Goal: Task Accomplishment & Management: Manage account settings

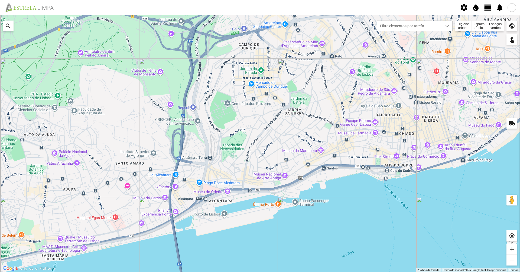
click at [483, 9] on fbc-header "settings water_drop view_day notifications" at bounding box center [260, 7] width 520 height 15
click at [486, 9] on span "view_day" at bounding box center [487, 8] width 8 height 8
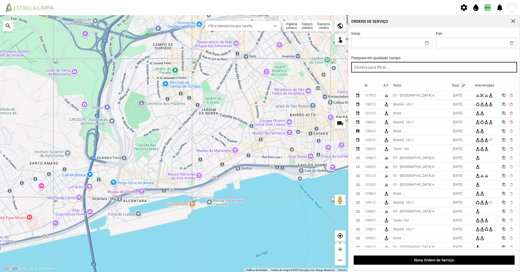
click at [458, 70] on input "text" at bounding box center [434, 67] width 166 height 11
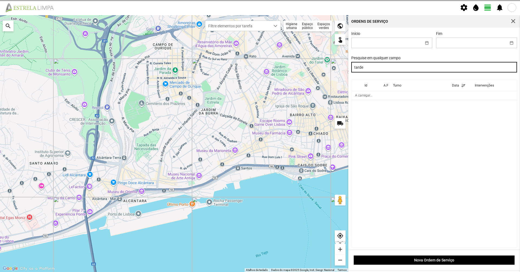
type input "tarde"
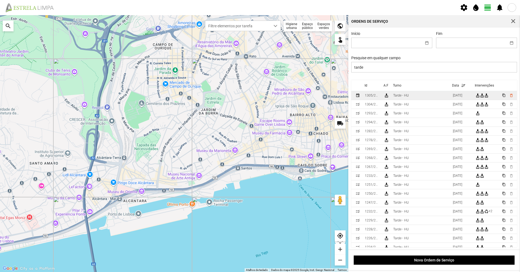
click at [433, 97] on td "Tarde - HU" at bounding box center [421, 95] width 60 height 9
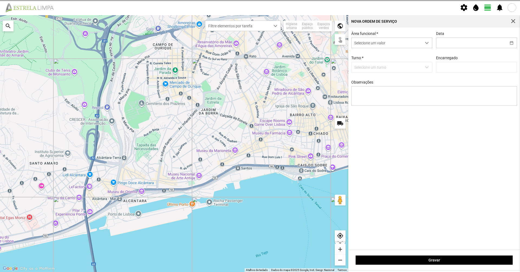
type input "[DATE]"
type input "[PERSON_NAME]"
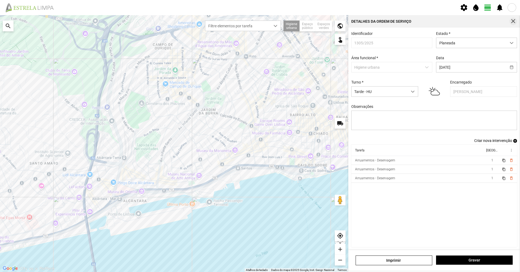
click at [514, 19] on span "button" at bounding box center [512, 21] width 5 height 5
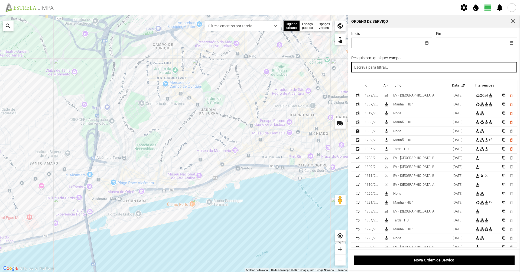
click at [414, 65] on input "text" at bounding box center [434, 67] width 166 height 11
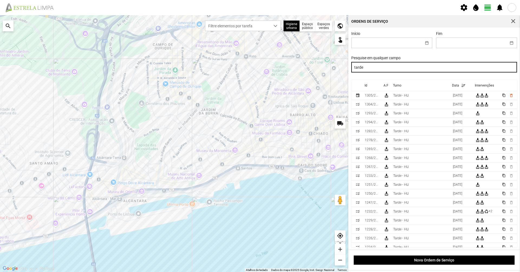
type input "tarde"
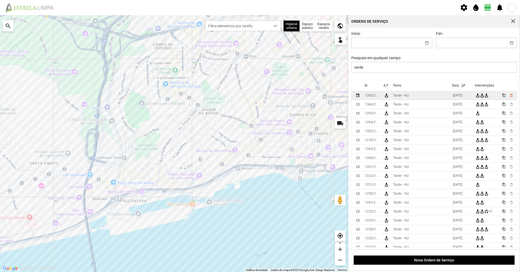
click at [406, 96] on div "Tarde - HU" at bounding box center [400, 96] width 15 height 4
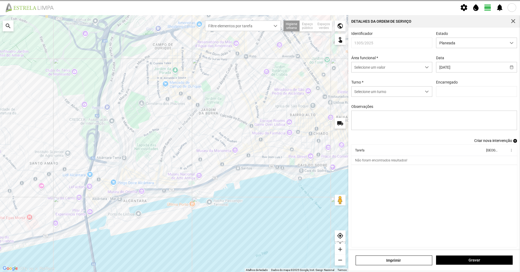
type input "[PERSON_NAME]"
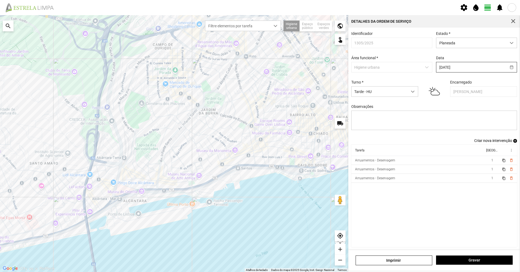
click at [438, 68] on input "[DATE]" at bounding box center [471, 67] width 70 height 10
click at [473, 55] on div "Identificador 1305/2025 Estado * Planeada Área funcional * Higiene urbana Data …" at bounding box center [434, 84] width 170 height 107
click at [435, 124] on textarea "Observações" at bounding box center [434, 120] width 166 height 19
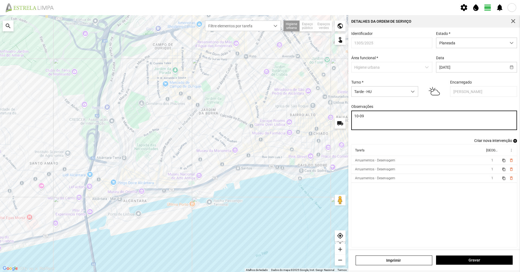
type textarea "10-09"
click at [442, 156] on th "Tarefa" at bounding box center [417, 150] width 133 height 11
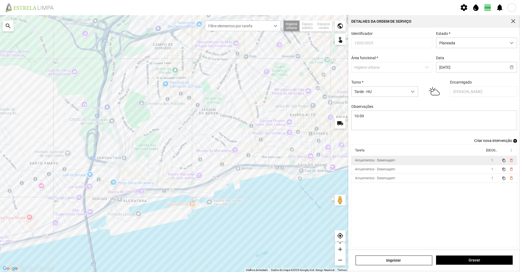
click at [441, 160] on td "Arruamentos - Deservagem" at bounding box center [417, 160] width 133 height 9
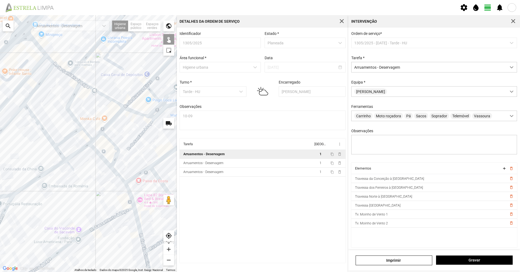
drag, startPoint x: 40, startPoint y: 112, endPoint x: 131, endPoint y: 142, distance: 95.6
click at [131, 142] on div at bounding box center [88, 143] width 177 height 257
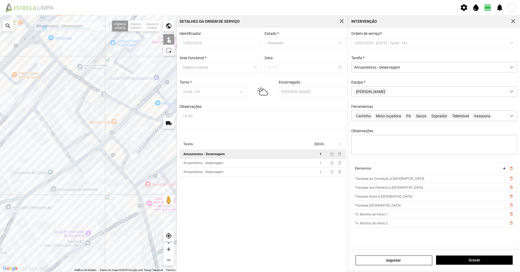
click at [121, 147] on div at bounding box center [88, 143] width 177 height 257
click at [161, 95] on div at bounding box center [88, 143] width 177 height 257
drag, startPoint x: 136, startPoint y: 92, endPoint x: 142, endPoint y: 91, distance: 6.2
click at [142, 91] on div at bounding box center [88, 143] width 177 height 257
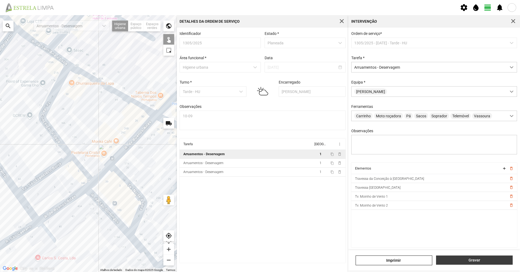
click at [468, 261] on span "Gravar" at bounding box center [474, 260] width 71 height 4
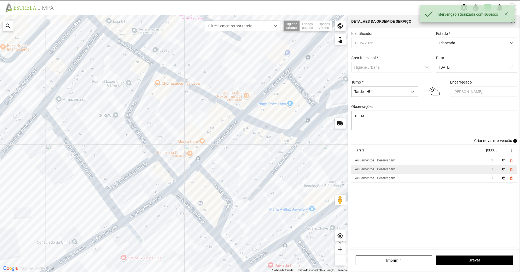
click at [363, 170] on div "Arruamentos - Deservagem" at bounding box center [375, 170] width 40 height 4
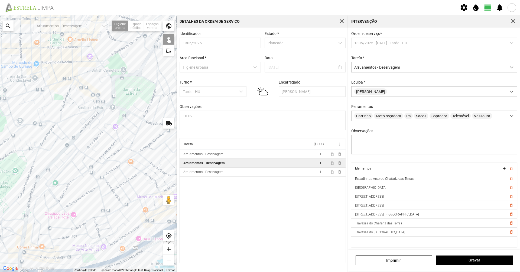
drag, startPoint x: 62, startPoint y: 190, endPoint x: 91, endPoint y: 182, distance: 30.6
click at [91, 182] on div at bounding box center [88, 143] width 177 height 257
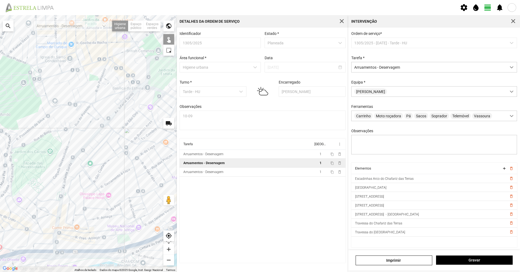
drag, startPoint x: 93, startPoint y: 181, endPoint x: 122, endPoint y: 162, distance: 34.4
click at [124, 161] on div at bounding box center [88, 143] width 177 height 257
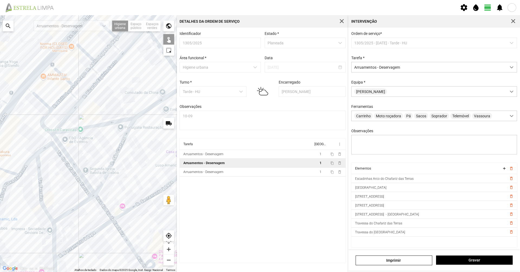
click at [87, 181] on div at bounding box center [88, 143] width 177 height 257
click at [86, 181] on div at bounding box center [88, 143] width 177 height 257
click at [82, 183] on div at bounding box center [88, 143] width 177 height 257
click at [41, 187] on div at bounding box center [88, 143] width 177 height 257
click at [76, 130] on div at bounding box center [88, 143] width 177 height 257
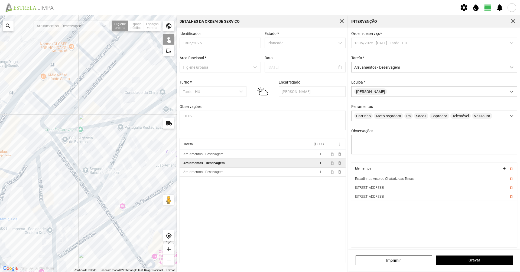
click at [52, 137] on div at bounding box center [88, 143] width 177 height 257
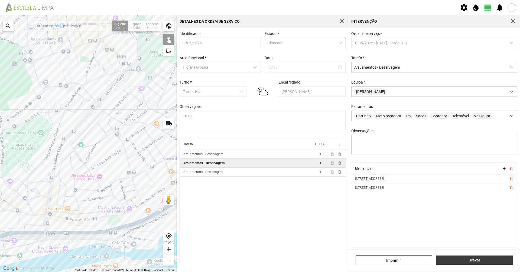
click at [451, 257] on button "Gravar" at bounding box center [474, 260] width 77 height 9
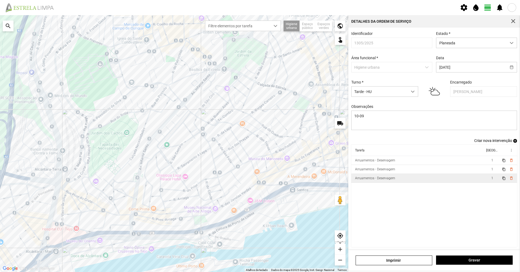
click at [378, 179] on div "Arruamentos - Deservagem" at bounding box center [375, 178] width 40 height 4
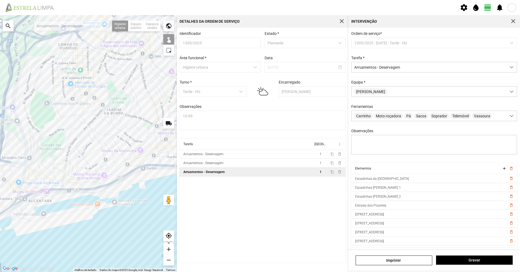
drag, startPoint x: 55, startPoint y: 155, endPoint x: 71, endPoint y: 163, distance: 17.9
click at [71, 162] on div at bounding box center [88, 143] width 177 height 257
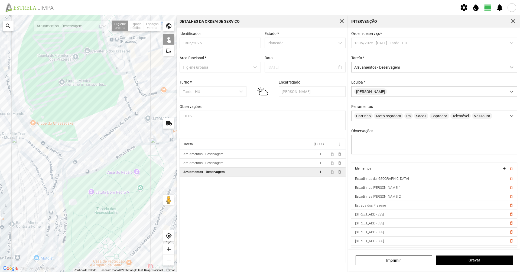
drag, startPoint x: 73, startPoint y: 90, endPoint x: 43, endPoint y: 171, distance: 86.4
click at [44, 170] on div at bounding box center [88, 143] width 177 height 257
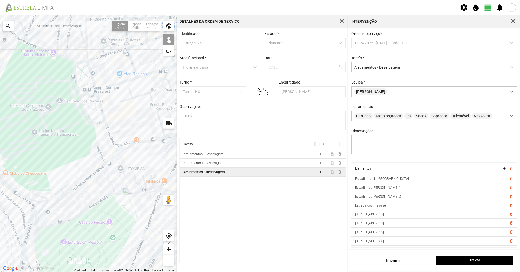
drag, startPoint x: 88, startPoint y: 98, endPoint x: 67, endPoint y: 139, distance: 46.0
click at [66, 142] on div at bounding box center [88, 143] width 177 height 257
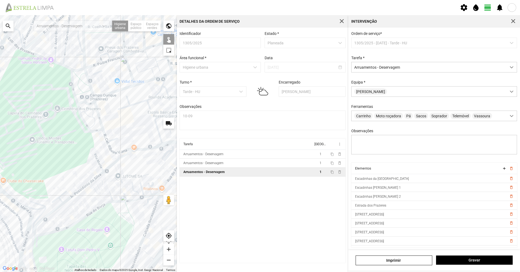
click at [106, 138] on div at bounding box center [88, 143] width 177 height 257
click at [123, 151] on div at bounding box center [88, 143] width 177 height 257
click at [117, 156] on div at bounding box center [88, 143] width 177 height 257
click at [80, 114] on div at bounding box center [88, 143] width 177 height 257
click at [97, 110] on div at bounding box center [88, 143] width 177 height 257
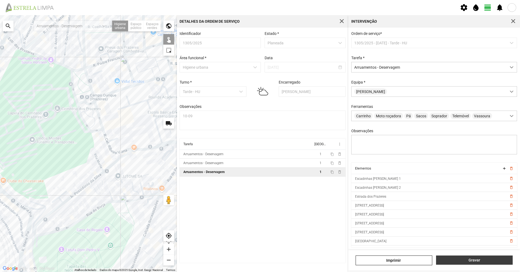
click at [475, 262] on span "Gravar" at bounding box center [474, 260] width 71 height 4
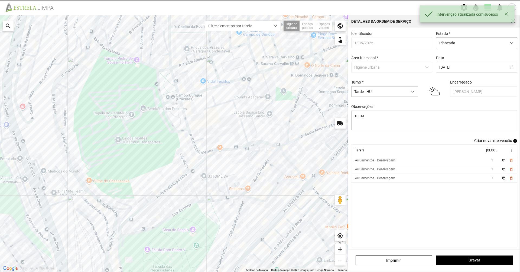
click at [445, 45] on span "Planeada" at bounding box center [471, 43] width 70 height 10
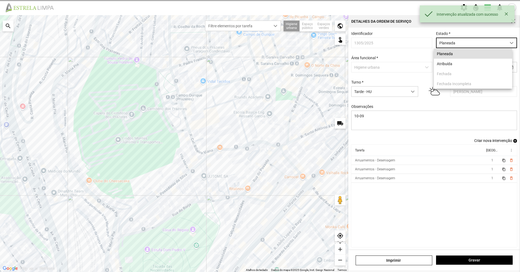
scroll to position [3, 24]
click at [444, 64] on li "Atribuída" at bounding box center [473, 64] width 78 height 10
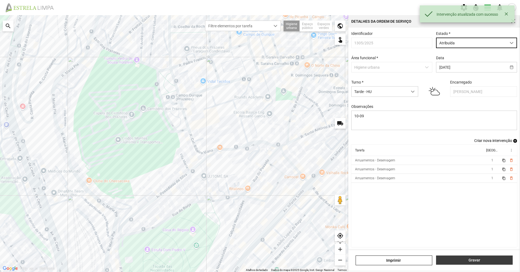
click at [450, 265] on button "Gravar" at bounding box center [474, 260] width 77 height 9
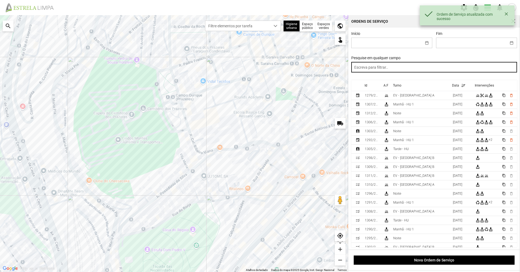
click at [383, 70] on input "text" at bounding box center [434, 67] width 166 height 11
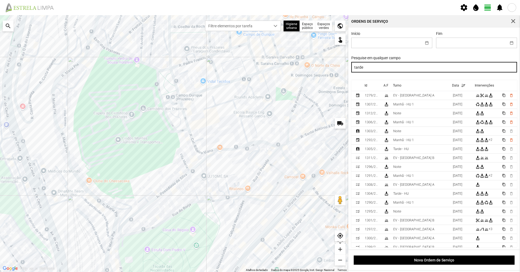
type input "tarde"
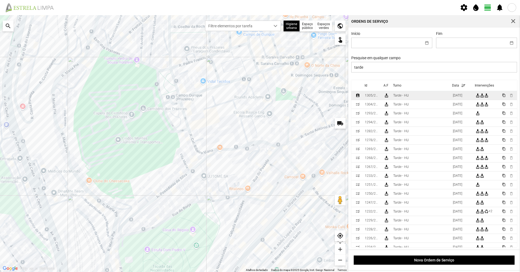
click at [398, 97] on div "Tarde - HU" at bounding box center [400, 96] width 15 height 4
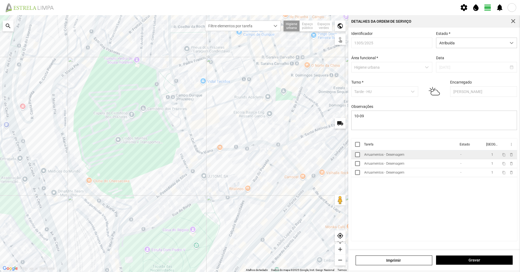
click at [403, 156] on div "Arruamentos - Deservagem" at bounding box center [384, 155] width 40 height 4
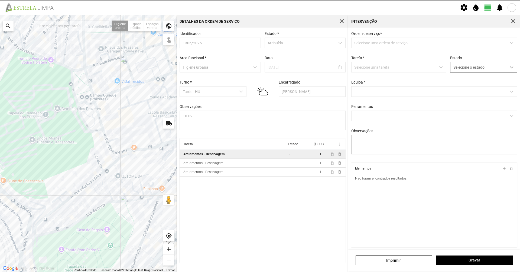
click at [469, 71] on span "Selecione o estado" at bounding box center [478, 67] width 56 height 10
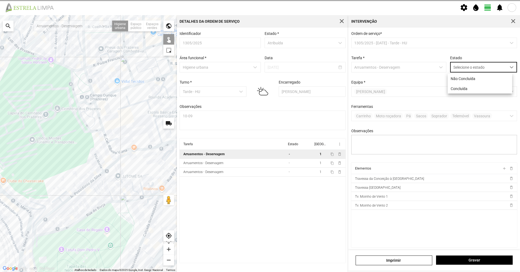
scroll to position [3, 24]
click at [470, 86] on li "Concluída" at bounding box center [479, 89] width 64 height 10
click at [450, 91] on span "Concluída" at bounding box center [450, 91] width 0 height 0
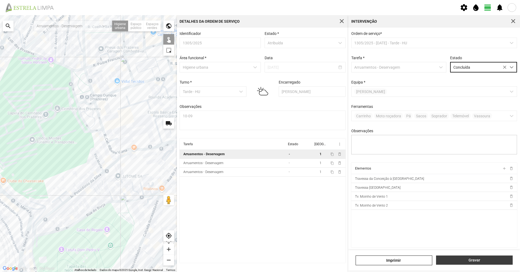
click at [478, 259] on span "Gravar" at bounding box center [474, 260] width 71 height 4
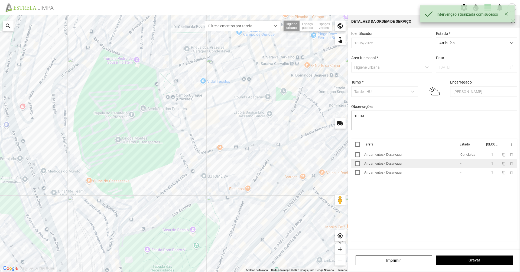
click at [435, 165] on td "Arruamentos - Deservagem" at bounding box center [410, 163] width 96 height 9
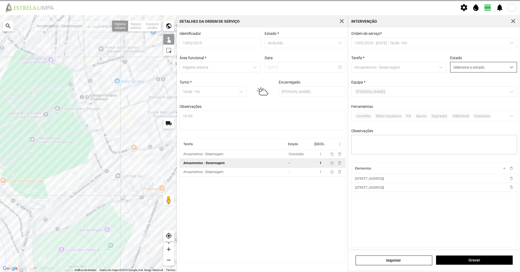
click at [479, 67] on span "Selecione o estado" at bounding box center [478, 67] width 56 height 10
click at [480, 88] on li "Concluída" at bounding box center [479, 89] width 64 height 10
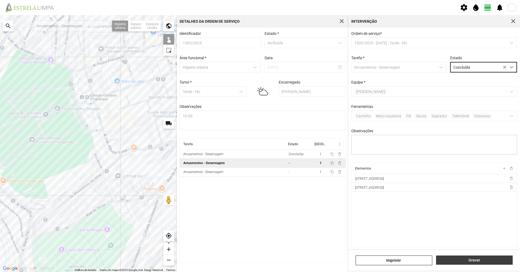
click at [503, 260] on span "Gravar" at bounding box center [474, 260] width 71 height 4
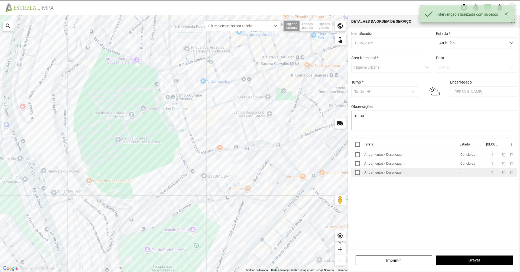
click at [411, 175] on td "Arruamentos - Deservagem" at bounding box center [410, 172] width 96 height 9
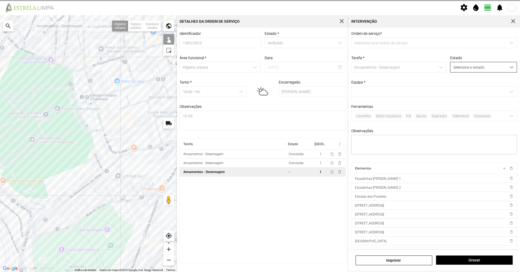
click at [473, 68] on span "Selecione o estado" at bounding box center [478, 67] width 56 height 10
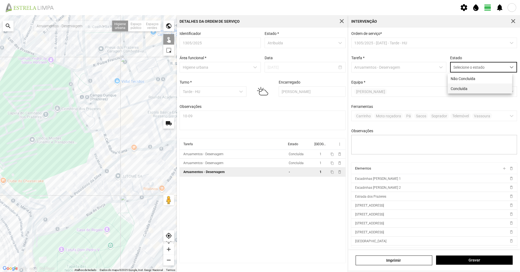
click at [473, 89] on li "Concluída" at bounding box center [479, 89] width 64 height 10
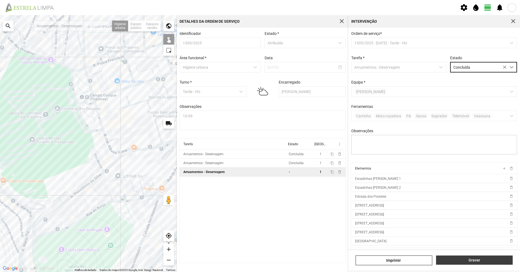
click at [482, 260] on span "Gravar" at bounding box center [474, 260] width 71 height 4
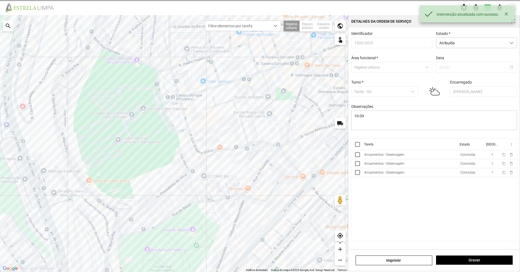
click at [454, 50] on div "Identificador 1305/2025 Estado * Atribuída Área funcional * Higiene urbana Data…" at bounding box center [434, 84] width 170 height 107
click at [457, 45] on span "Atribuída" at bounding box center [471, 43] width 70 height 10
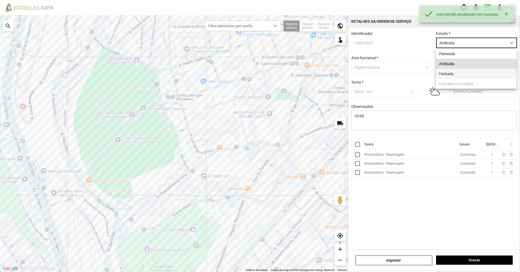
click at [453, 74] on li "Fechada" at bounding box center [476, 74] width 80 height 10
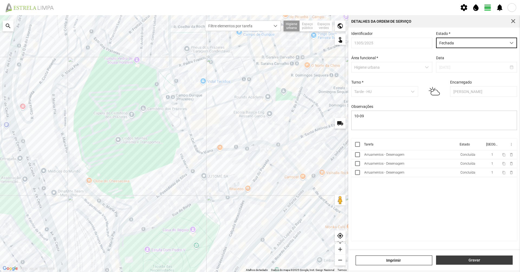
click at [462, 263] on button "Gravar" at bounding box center [474, 260] width 77 height 9
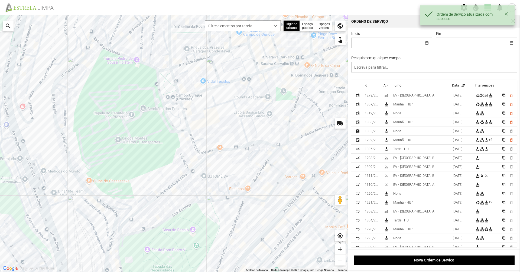
click at [256, 25] on span "Filtre elementos por tarefa" at bounding box center [237, 26] width 65 height 10
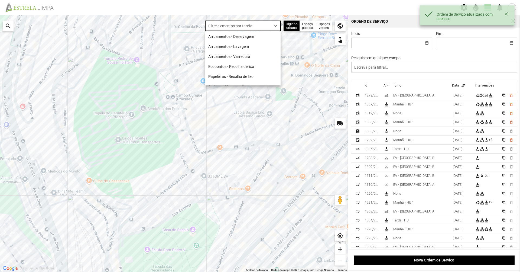
scroll to position [3, 24]
click at [252, 37] on li "Arruamentos - Deservagem" at bounding box center [242, 36] width 75 height 10
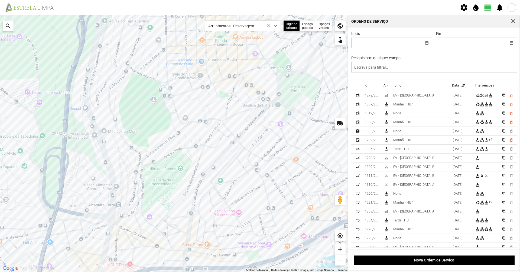
drag, startPoint x: 221, startPoint y: 101, endPoint x: 206, endPoint y: 95, distance: 16.6
click at [210, 95] on div at bounding box center [174, 143] width 348 height 257
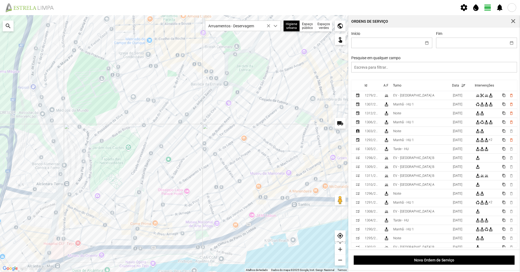
drag, startPoint x: 207, startPoint y: 100, endPoint x: 167, endPoint y: 86, distance: 43.0
click at [167, 86] on div at bounding box center [174, 143] width 348 height 257
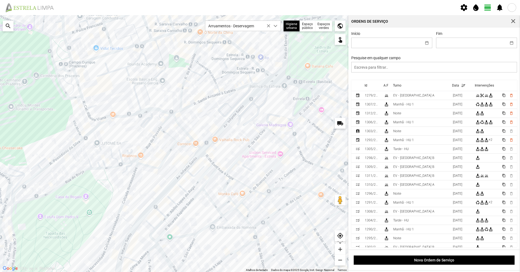
click at [167, 86] on div at bounding box center [174, 143] width 348 height 257
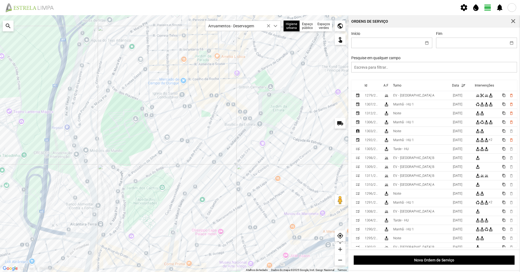
drag, startPoint x: 231, startPoint y: 201, endPoint x: 211, endPoint y: 188, distance: 24.3
click at [230, 201] on div at bounding box center [174, 143] width 348 height 257
drag, startPoint x: 211, startPoint y: 188, endPoint x: 203, endPoint y: 182, distance: 9.2
click at [204, 183] on div at bounding box center [174, 143] width 348 height 257
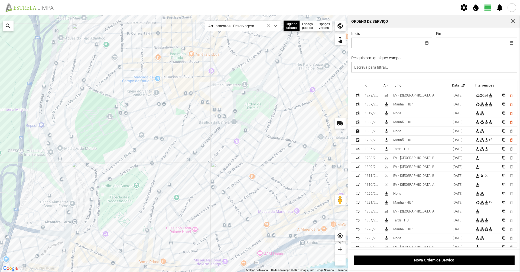
drag, startPoint x: 197, startPoint y: 177, endPoint x: 169, endPoint y: 172, distance: 28.7
click at [169, 172] on div at bounding box center [174, 143] width 348 height 257
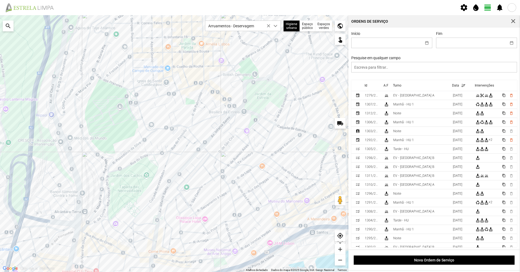
drag, startPoint x: 145, startPoint y: 171, endPoint x: 185, endPoint y: 169, distance: 40.9
click at [182, 169] on div at bounding box center [174, 143] width 348 height 257
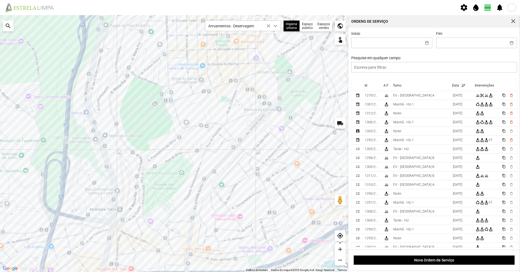
click at [190, 173] on div at bounding box center [174, 143] width 348 height 257
click at [187, 185] on div at bounding box center [174, 143] width 348 height 257
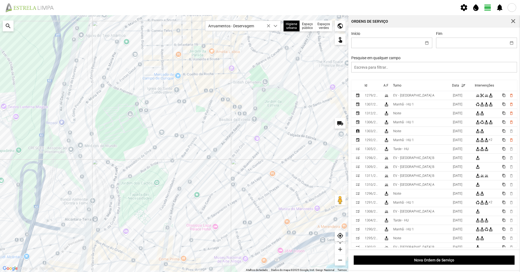
drag, startPoint x: 186, startPoint y: 180, endPoint x: 162, endPoint y: 186, distance: 25.3
click at [162, 186] on div at bounding box center [174, 143] width 348 height 257
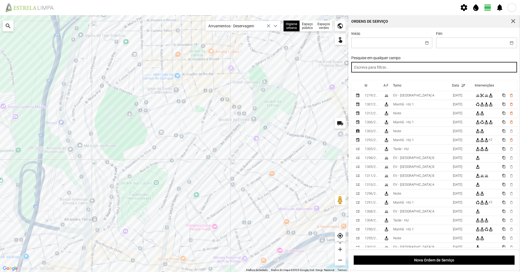
click at [367, 69] on input "text" at bounding box center [434, 67] width 166 height 11
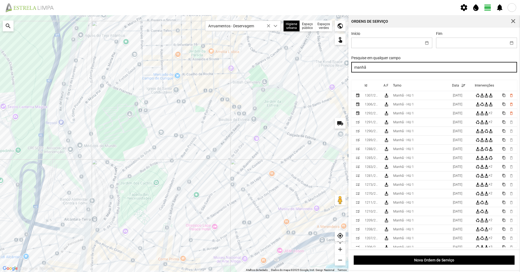
drag, startPoint x: 377, startPoint y: 70, endPoint x: 330, endPoint y: 73, distance: 46.6
click at [334, 74] on div "Para navegar no mapa com gestos de toque, toque duas vezes sem soltar no mapa e…" at bounding box center [260, 143] width 520 height 257
type input "noite"
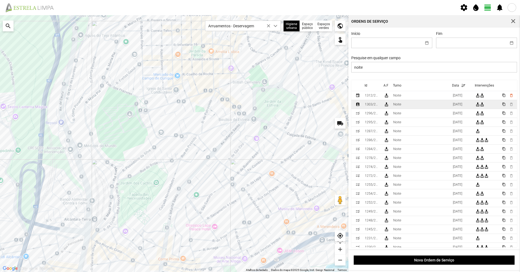
click at [412, 103] on td "Noite" at bounding box center [421, 104] width 60 height 9
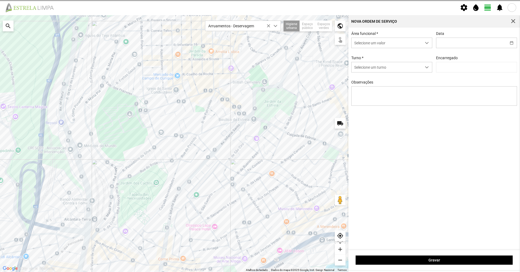
type input "[DATE]"
type input "[PERSON_NAME]"
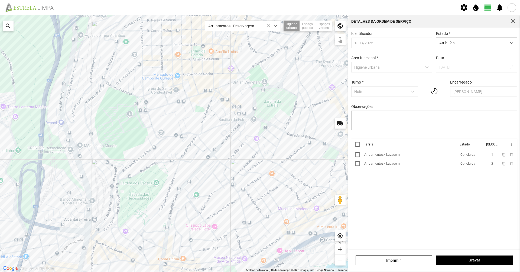
click at [455, 44] on span "Atribuída" at bounding box center [471, 43] width 70 height 10
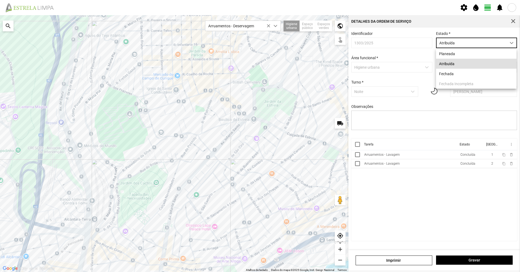
scroll to position [3, 24]
click at [456, 70] on li "Fechada" at bounding box center [476, 74] width 80 height 10
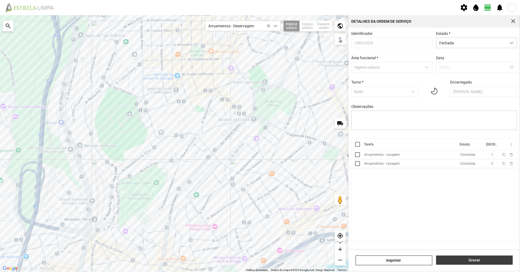
click at [472, 263] on button "Gravar" at bounding box center [474, 260] width 77 height 9
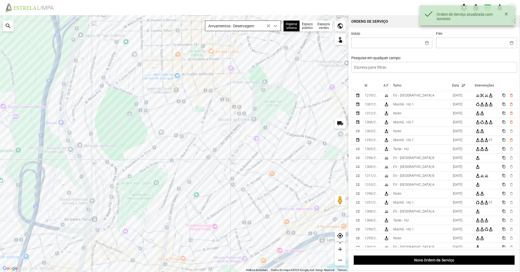
click at [245, 27] on span "Arruamentos - Deservagem" at bounding box center [237, 26] width 65 height 10
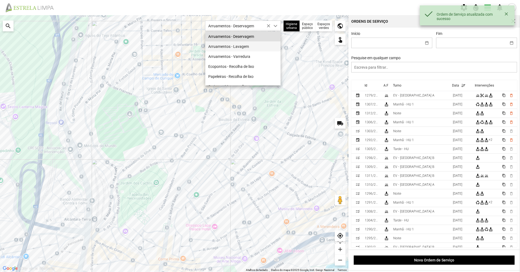
click at [247, 46] on li "Arruamentos - Lavagem" at bounding box center [242, 46] width 75 height 10
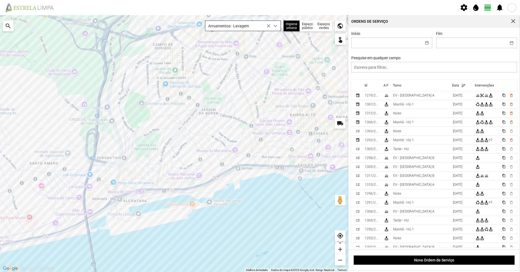
click at [238, 26] on span "Arruamentos - Lavagem" at bounding box center [237, 26] width 65 height 10
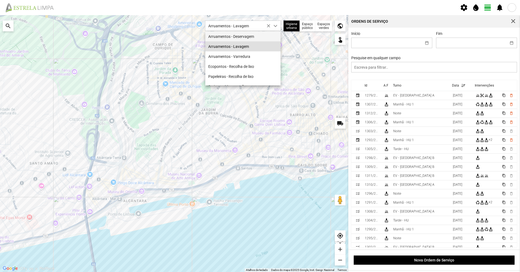
click at [236, 35] on li "Arruamentos - Deservagem" at bounding box center [242, 36] width 75 height 10
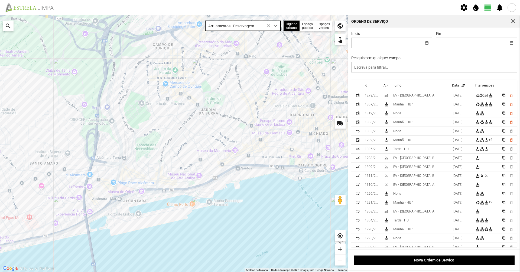
click at [241, 28] on span "Arruamentos - Deservagem" at bounding box center [237, 26] width 65 height 10
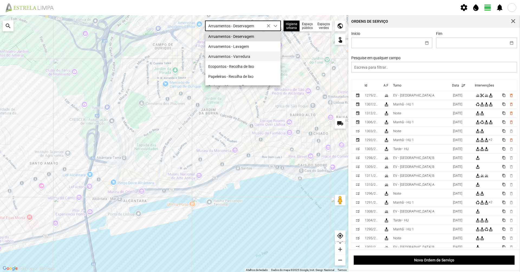
click at [242, 54] on li "Arruamentos - Varredura" at bounding box center [242, 56] width 75 height 10
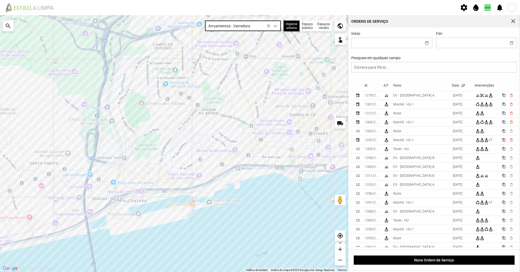
click at [239, 27] on span "Arruamentos - Varredura" at bounding box center [237, 26] width 65 height 10
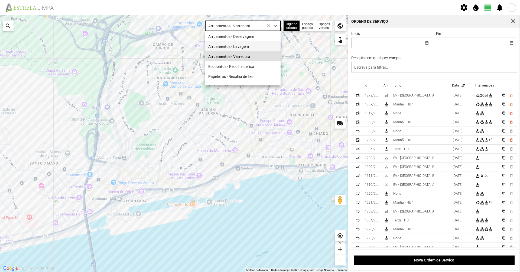
scroll to position [8, 0]
click at [296, 89] on div at bounding box center [174, 143] width 348 height 257
